Goal: Task Accomplishment & Management: Manage account settings

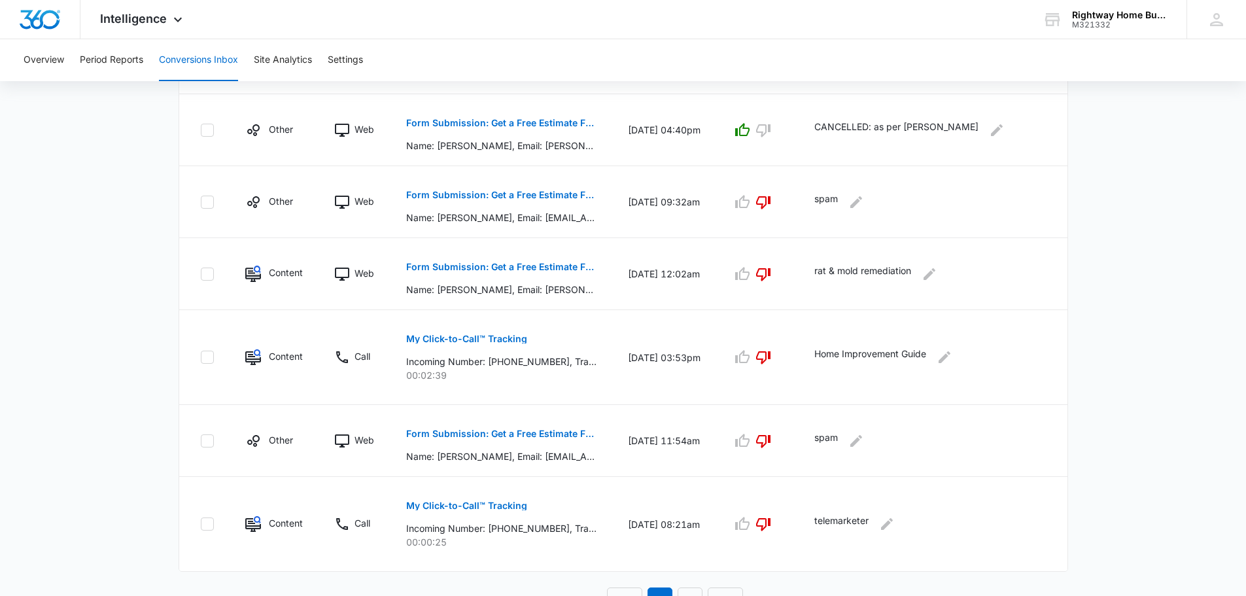
scroll to position [668, 0]
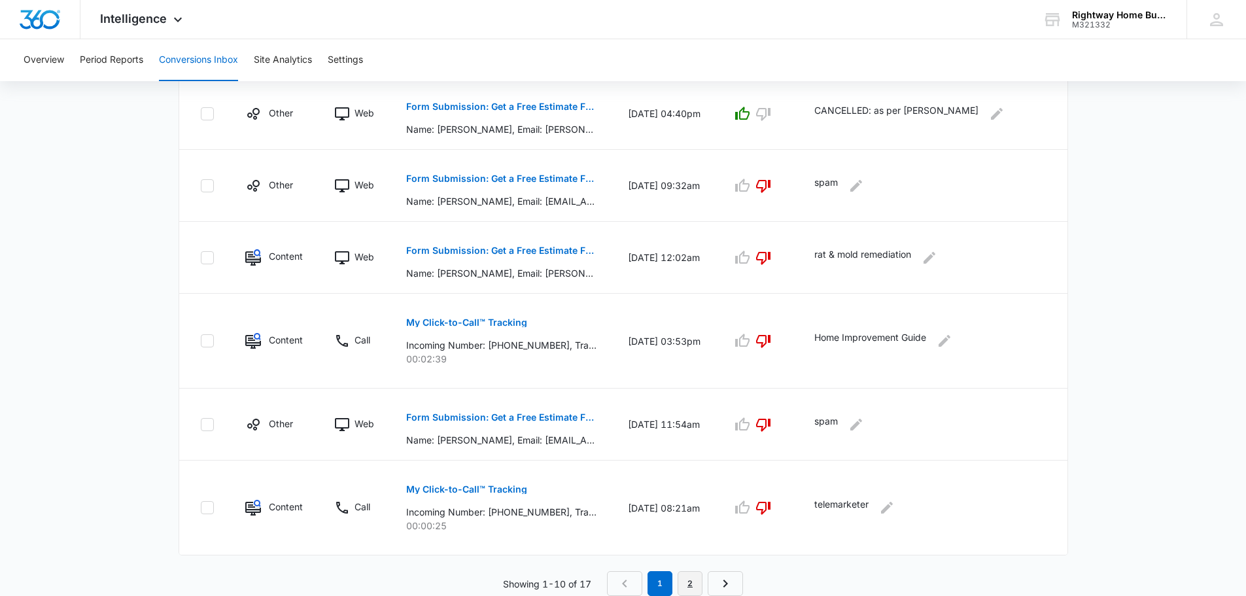
click at [696, 582] on link "2" at bounding box center [690, 583] width 25 height 25
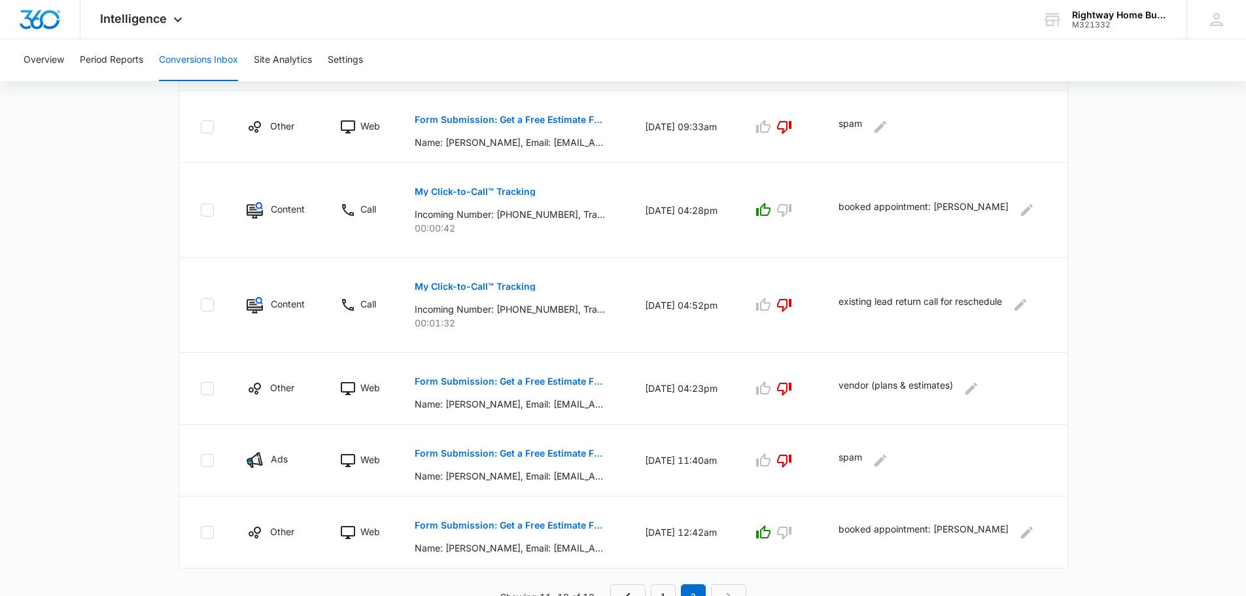
scroll to position [501, 0]
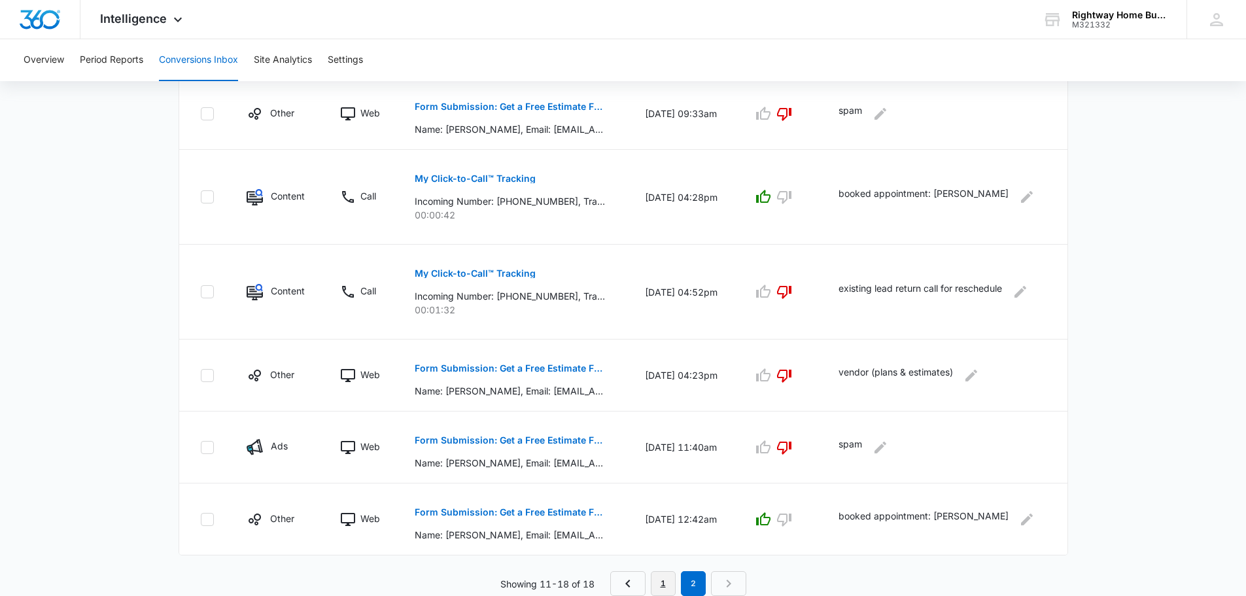
click at [667, 590] on link "1" at bounding box center [663, 583] width 25 height 25
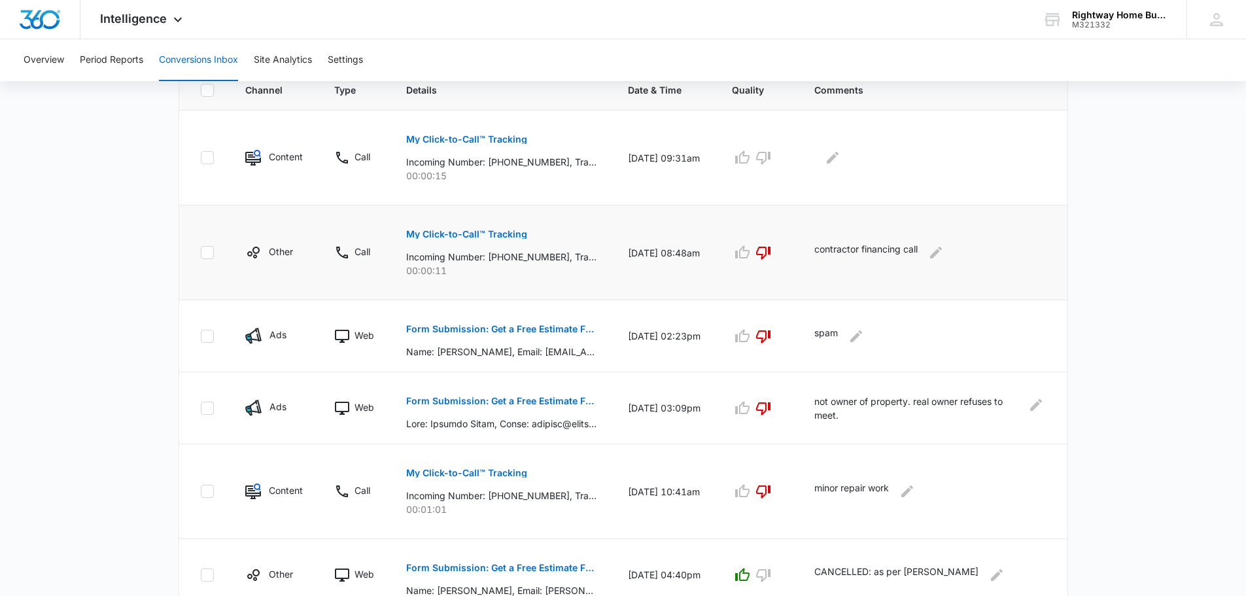
scroll to position [275, 0]
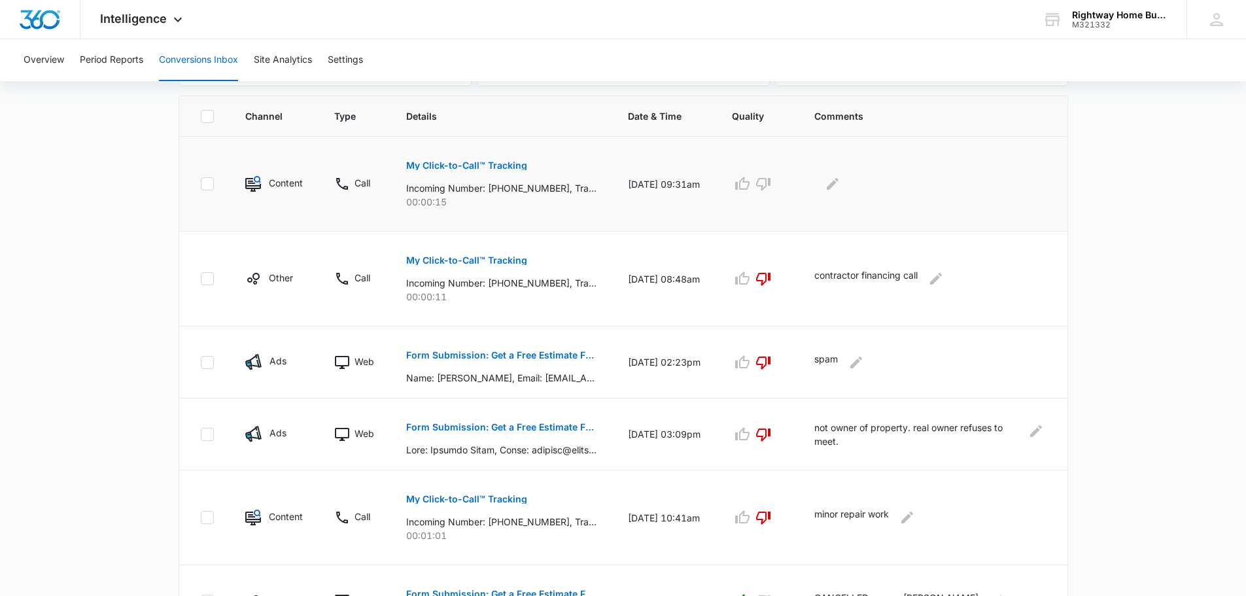
click at [513, 161] on p "My Click-to-Call™ Tracking" at bounding box center [466, 165] width 121 height 9
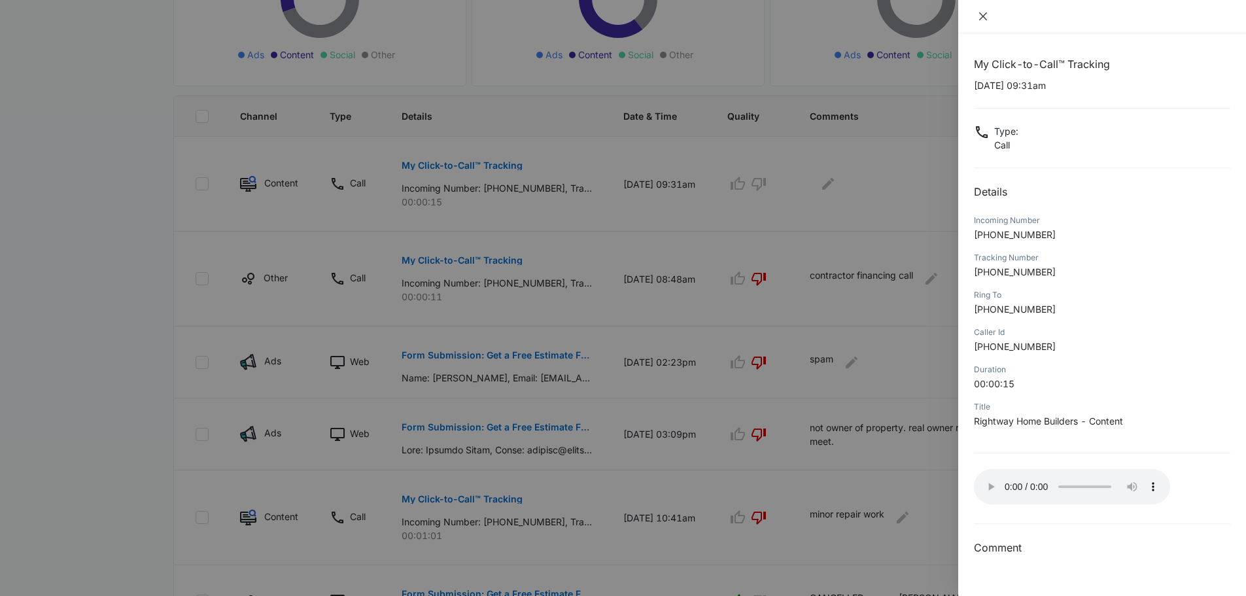
click at [980, 17] on icon "close" at bounding box center [983, 16] width 10 height 10
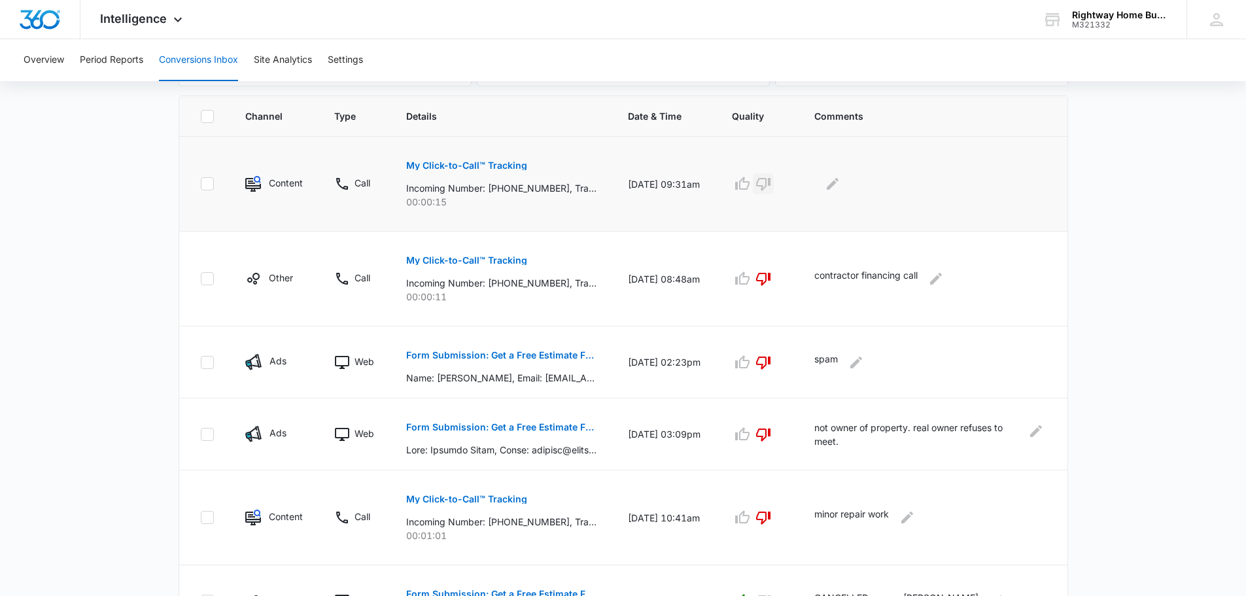
click at [770, 189] on icon "button" at bounding box center [763, 184] width 14 height 13
click at [839, 183] on icon "Edit Comments" at bounding box center [833, 184] width 12 height 12
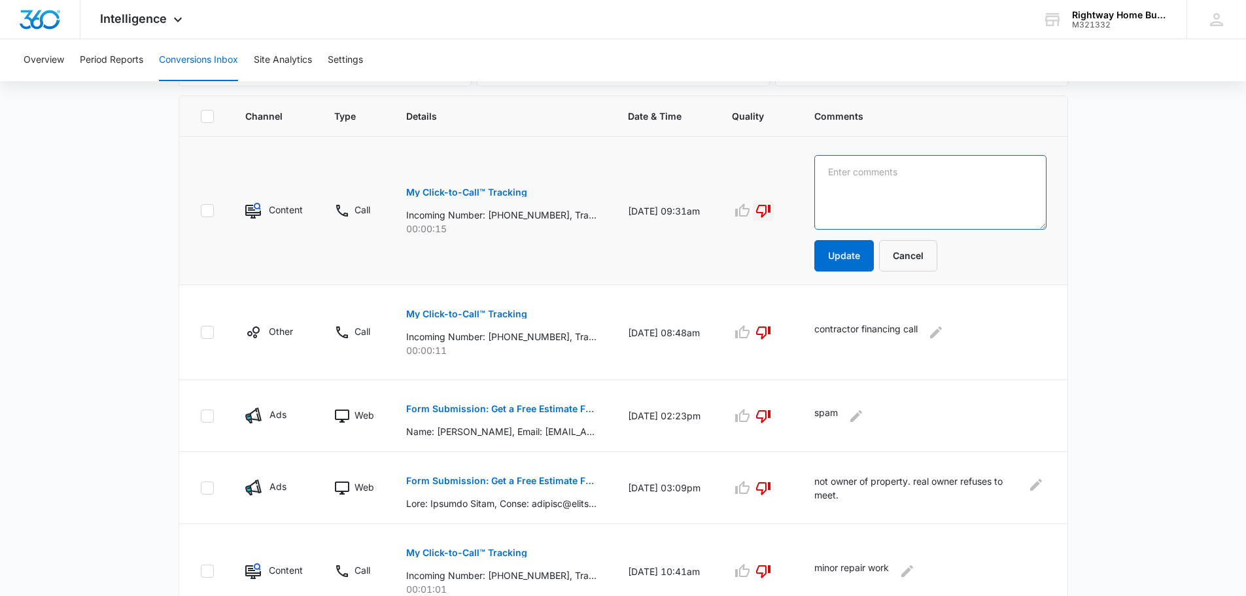
click at [858, 174] on textarea at bounding box center [930, 192] width 232 height 75
type textarea "T"
type textarea "telemarketer"
click at [858, 258] on button "Update" at bounding box center [844, 255] width 60 height 31
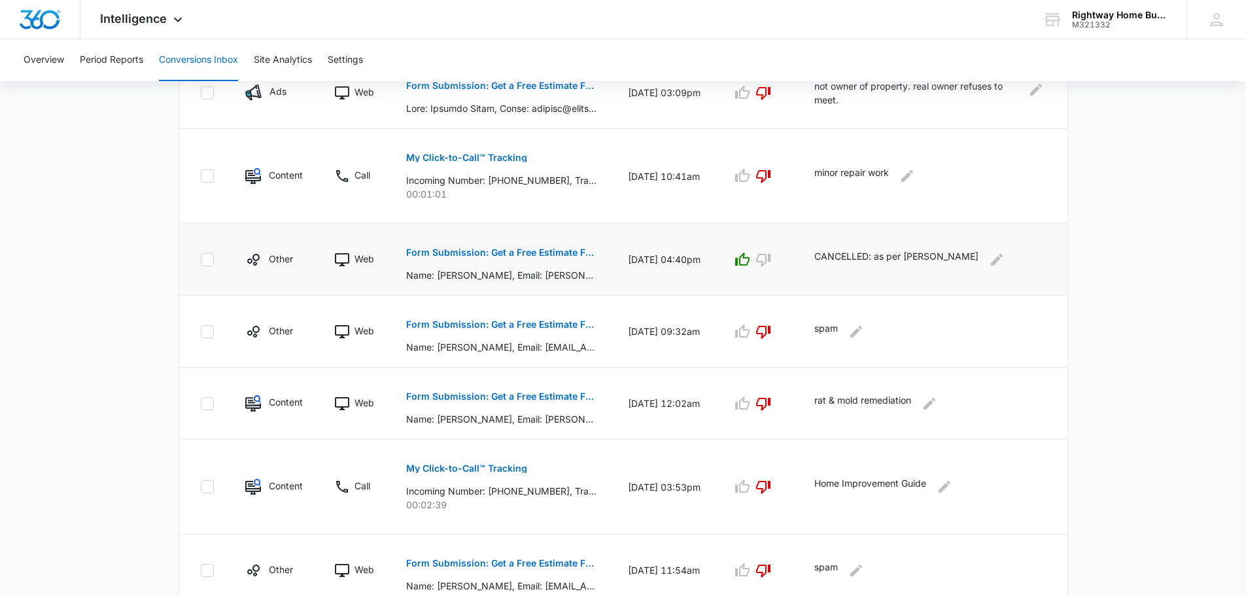
scroll to position [668, 0]
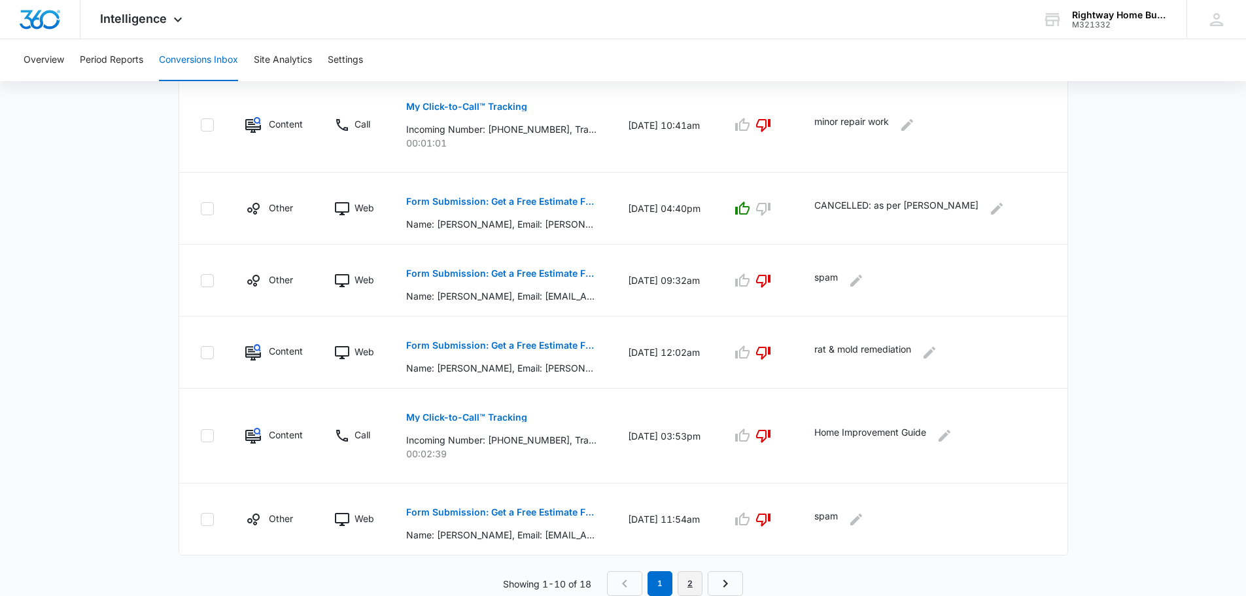
click at [693, 575] on link "2" at bounding box center [690, 583] width 25 height 25
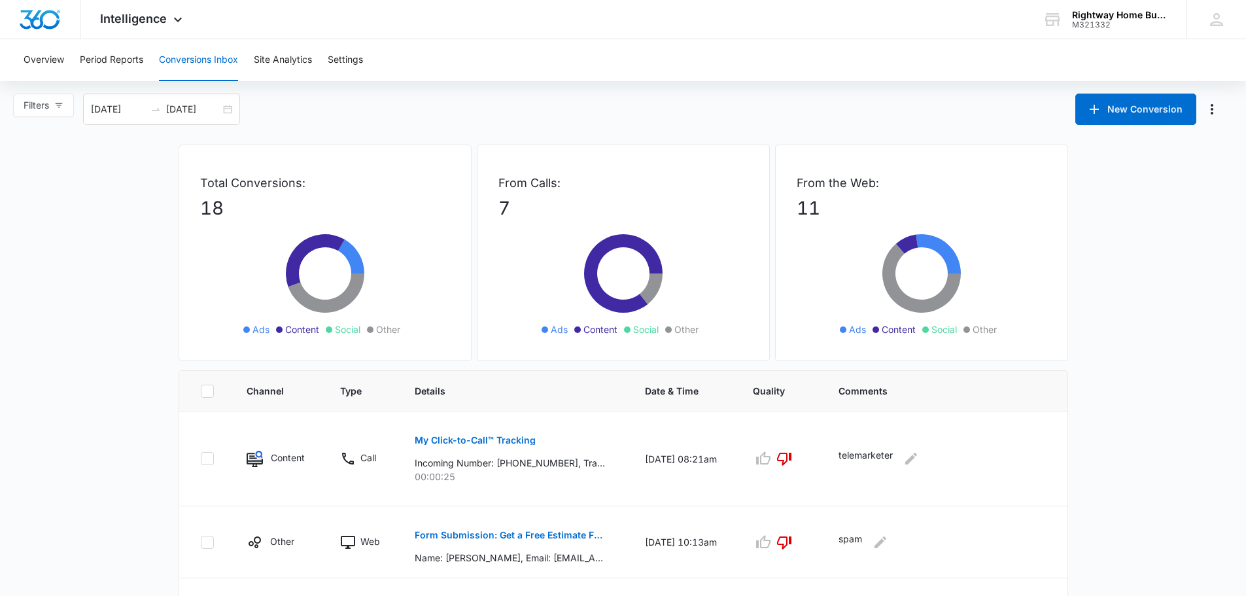
scroll to position [0, 0]
